Goal: Task Accomplishment & Management: Manage account settings

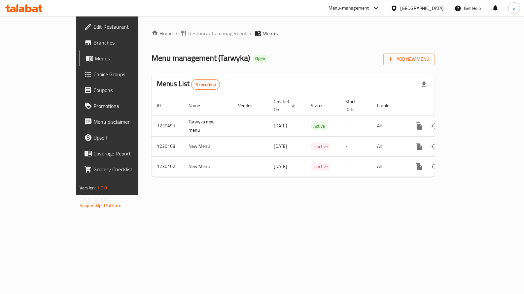
click at [93, 76] on span "Choice Groups" at bounding box center [125, 74] width 65 height 8
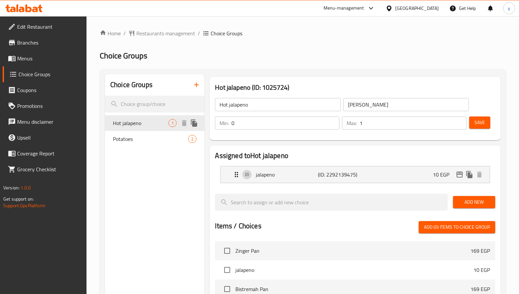
click at [139, 126] on span "Hot jalapeno" at bounding box center [140, 123] width 55 height 8
click at [139, 123] on span "Hot jalapeno" at bounding box center [140, 123] width 55 height 8
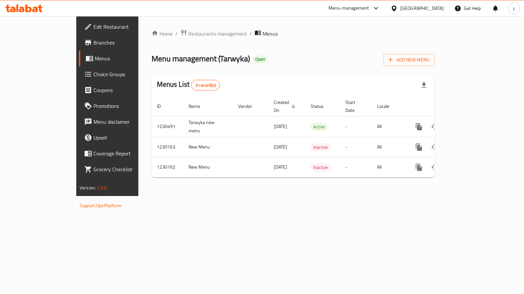
click at [23, 5] on icon at bounding box center [23, 8] width 37 height 8
click at [93, 71] on span "Choice Groups" at bounding box center [125, 74] width 65 height 8
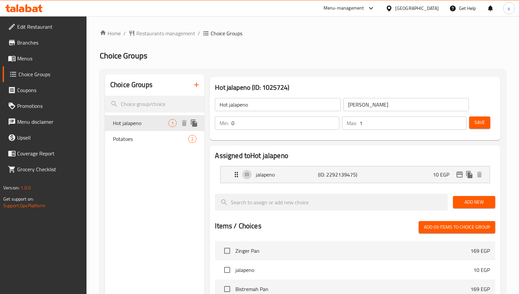
click at [135, 130] on div "Hot jalapeno 1" at bounding box center [154, 123] width 99 height 16
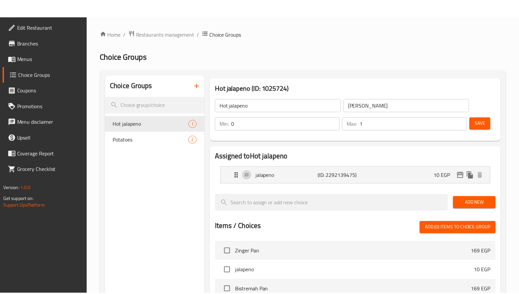
scroll to position [195, 0]
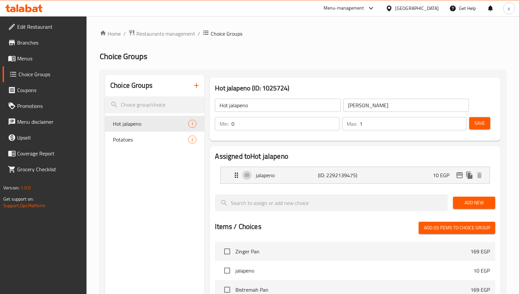
click at [34, 10] on icon at bounding box center [35, 10] width 6 height 6
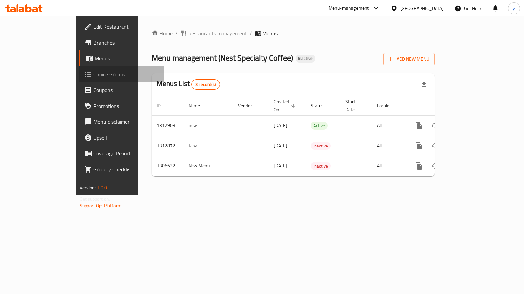
click at [93, 74] on span "Choice Groups" at bounding box center [125, 74] width 65 height 8
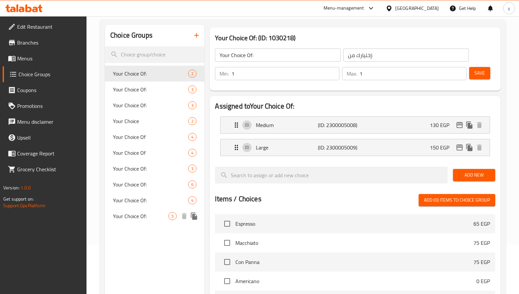
scroll to position [99, 0]
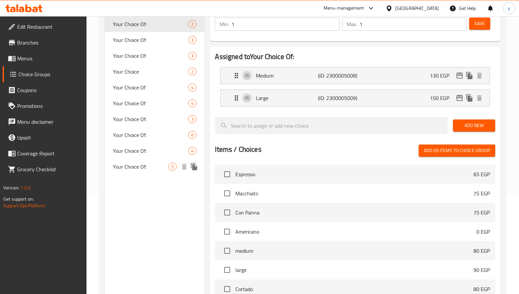
click at [157, 167] on span "Your Choice Of:" at bounding box center [140, 167] width 55 height 8
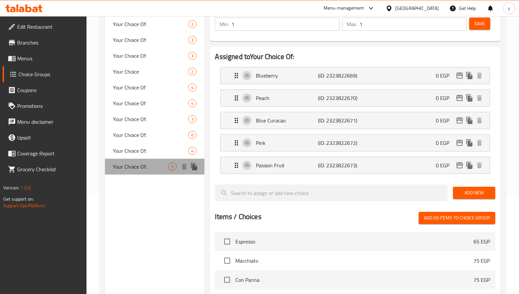
click at [157, 167] on span "Your Choice Of:" at bounding box center [140, 167] width 55 height 8
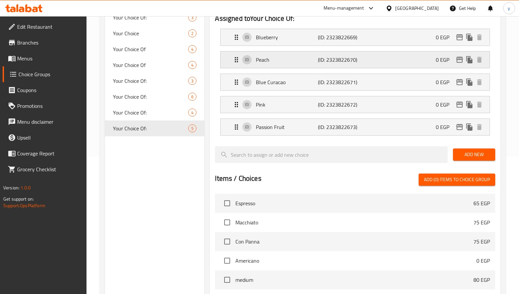
scroll to position [53, 0]
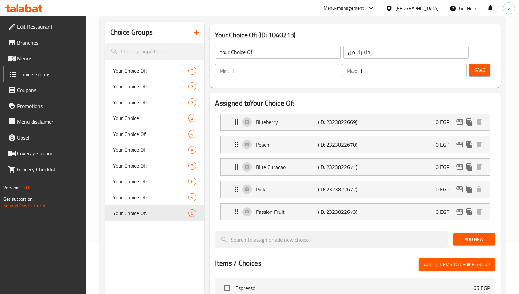
click at [29, 7] on icon at bounding box center [23, 8] width 37 height 8
